Goal: Task Accomplishment & Management: Use online tool/utility

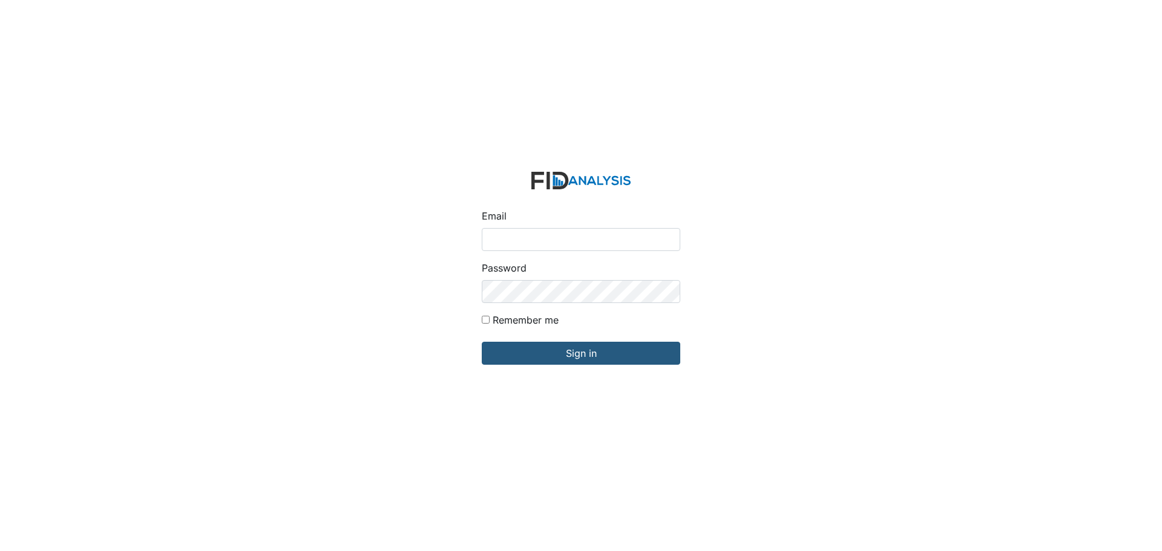
drag, startPoint x: 0, startPoint y: 0, endPoint x: 514, endPoint y: 242, distance: 567.8
click at [514, 242] on input "Email" at bounding box center [581, 239] width 198 height 23
type input "[EMAIL_ADDRESS][DOMAIN_NAME]"
click at [482, 342] on input "Sign in" at bounding box center [581, 353] width 198 height 23
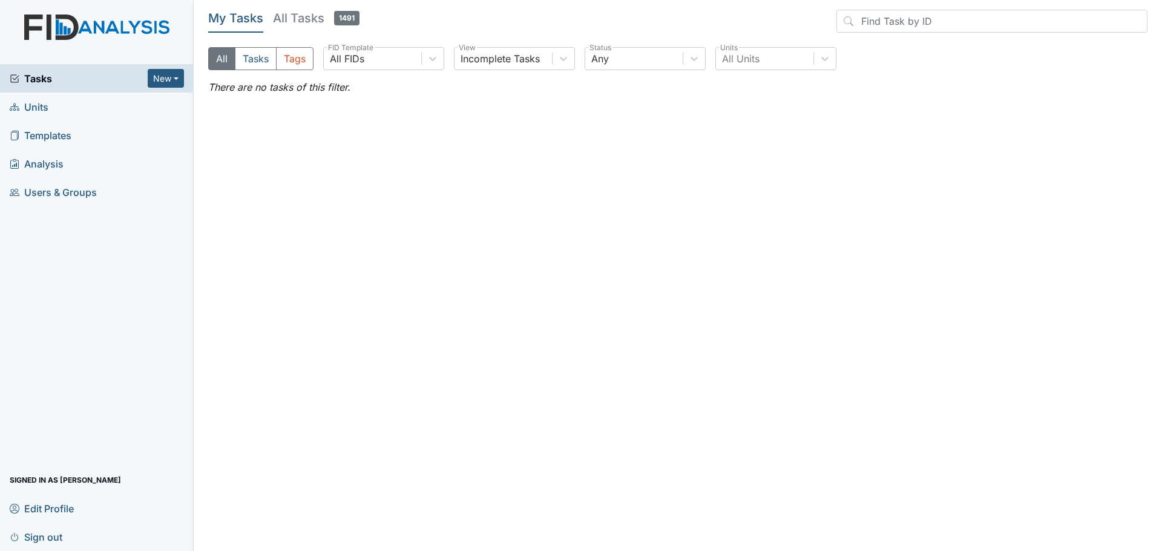
click at [52, 107] on link "Units" at bounding box center [97, 107] width 194 height 28
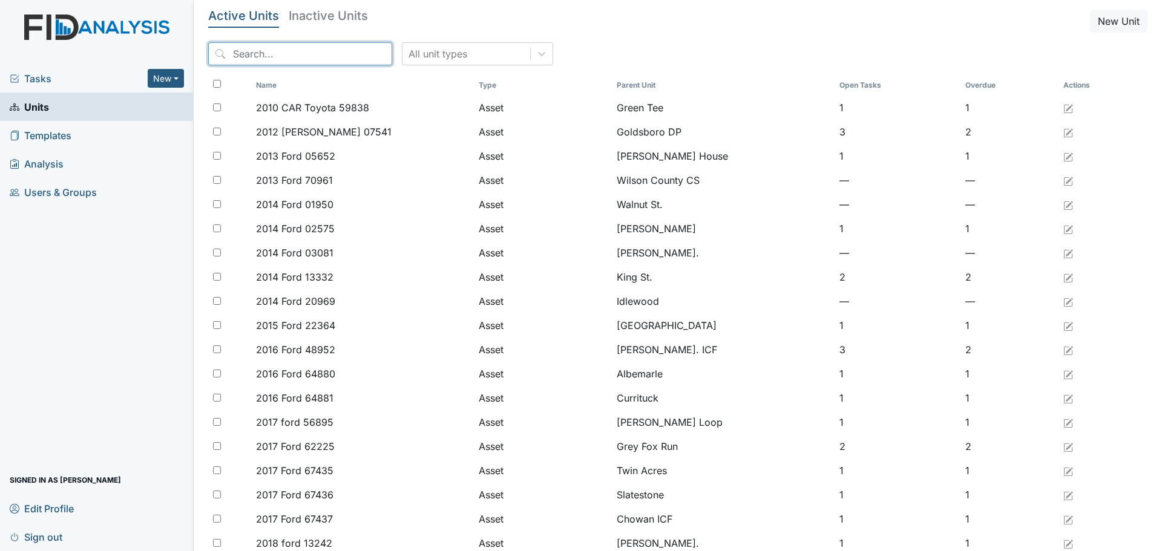
click at [319, 52] on input "search" at bounding box center [300, 53] width 184 height 23
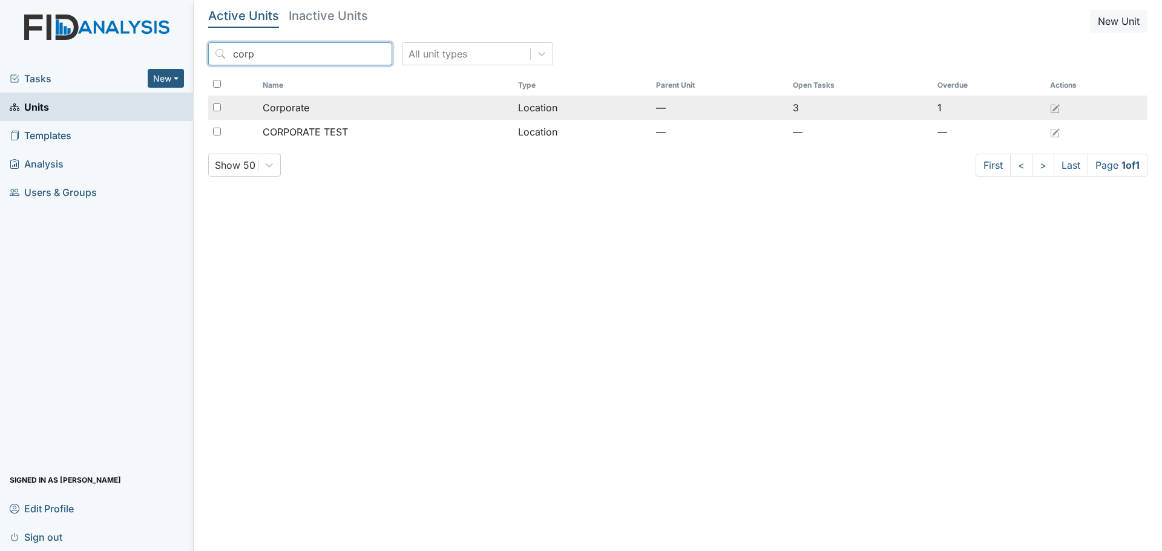
type input "corp"
click at [288, 108] on span "Corporate" at bounding box center [286, 107] width 47 height 15
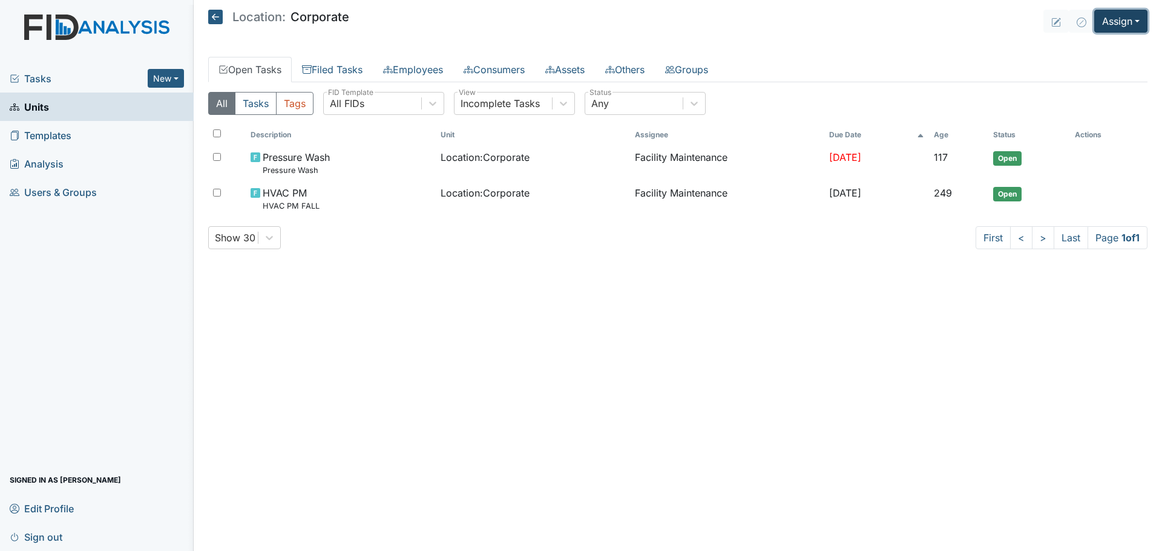
click at [1120, 26] on button "Assign" at bounding box center [1120, 21] width 53 height 23
click at [1107, 73] on link "Assign Inspection" at bounding box center [1091, 68] width 109 height 19
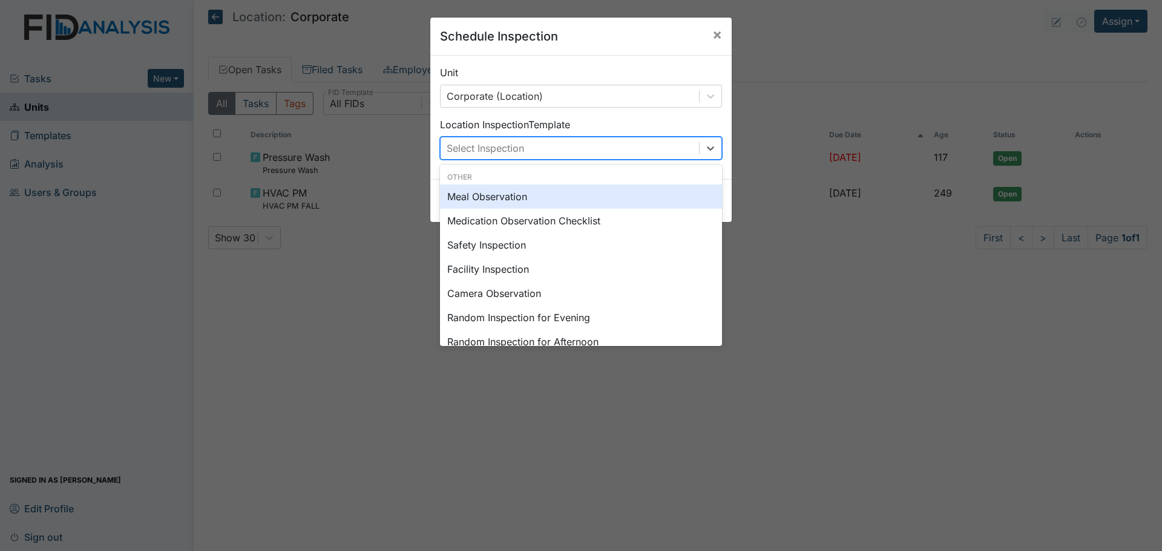
click at [678, 151] on div "Select Inspection" at bounding box center [569, 148] width 258 height 22
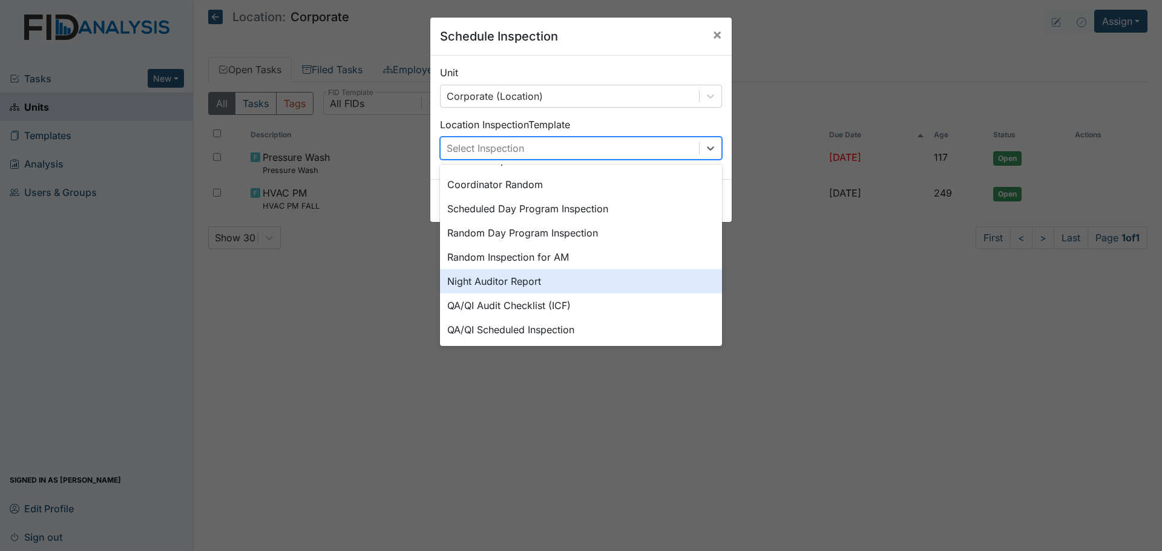
scroll to position [209, 0]
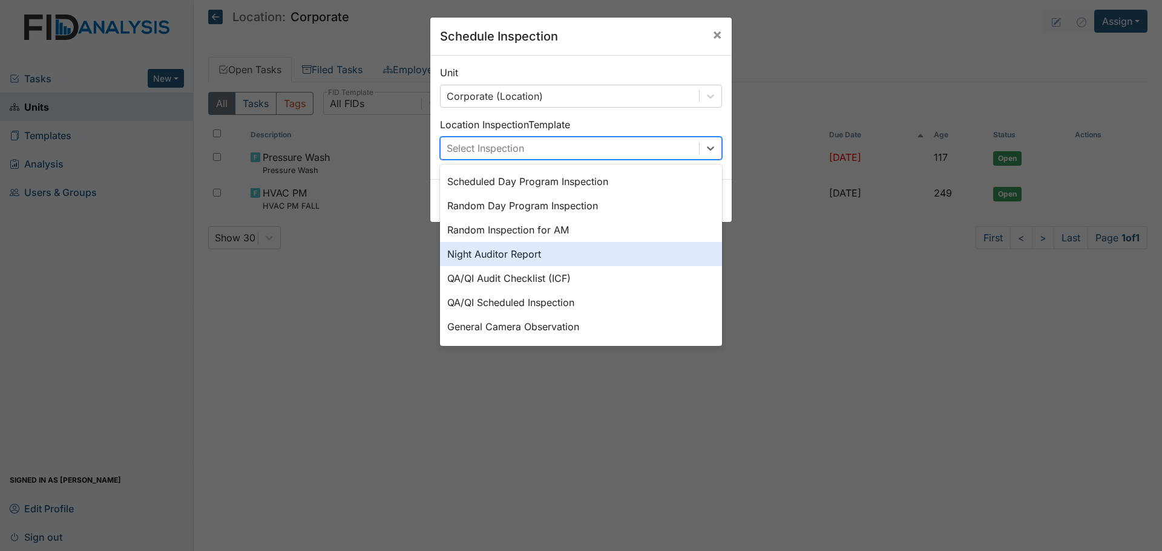
click at [608, 255] on div "Night Auditor Report" at bounding box center [581, 254] width 282 height 24
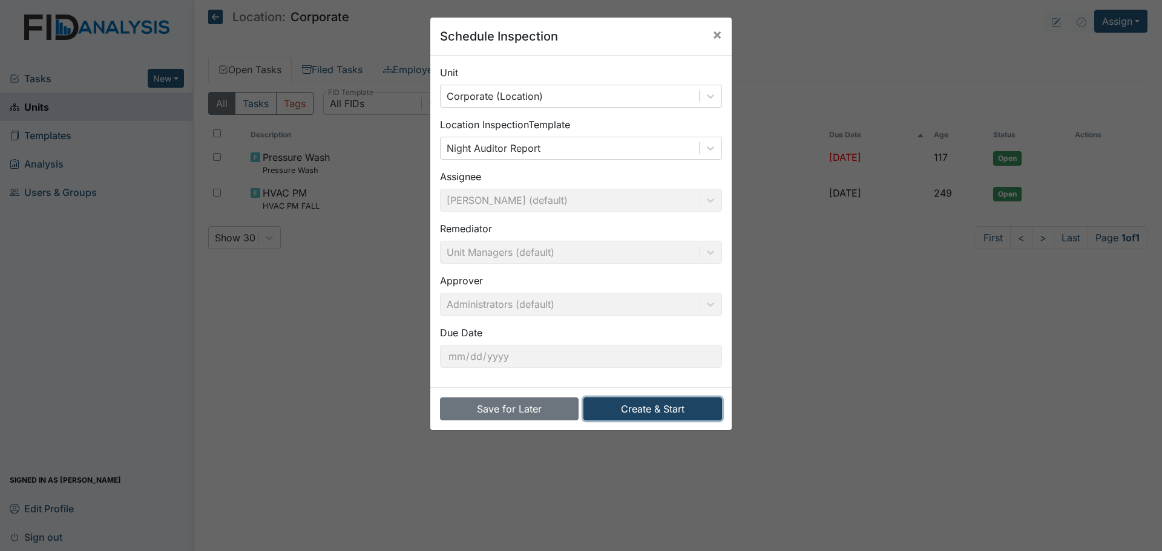
click at [646, 410] on button "Create & Start" at bounding box center [652, 409] width 139 height 23
